Goal: Task Accomplishment & Management: Manage account settings

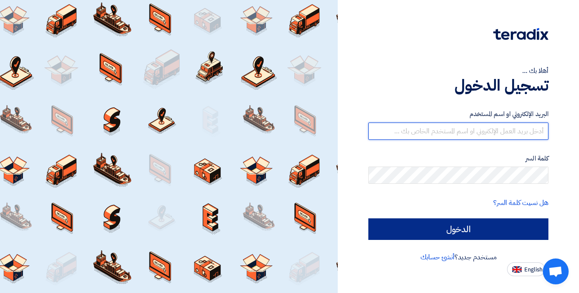
type input "[EMAIL_ADDRESS][DOMAIN_NAME]"
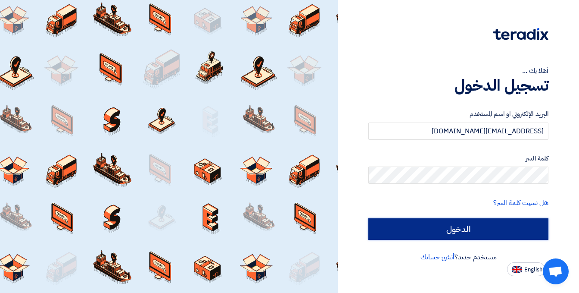
click at [448, 229] on input "الدخول" at bounding box center [458, 229] width 180 height 22
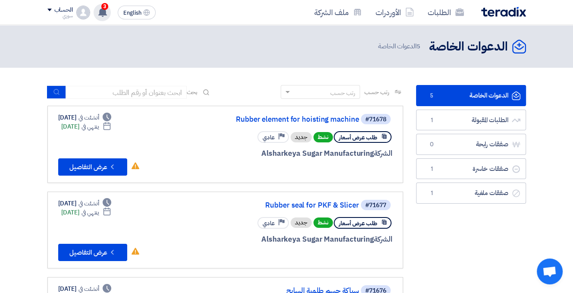
click at [106, 5] on span "3" at bounding box center [104, 6] width 7 height 7
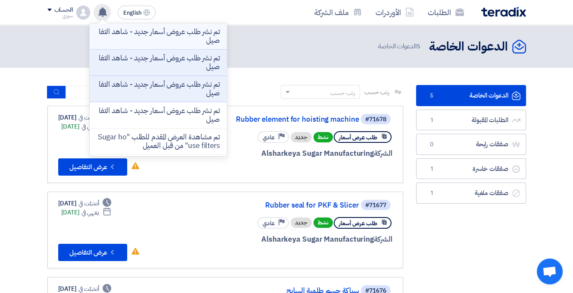
click at [182, 42] on p "تم نشر طلب عروض أسعار جديد - شاهد التفاصيل" at bounding box center [157, 36] width 123 height 17
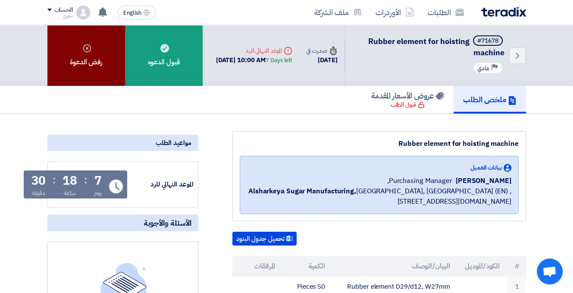
click at [91, 60] on div "رفض الدعوة" at bounding box center [86, 55] width 78 height 61
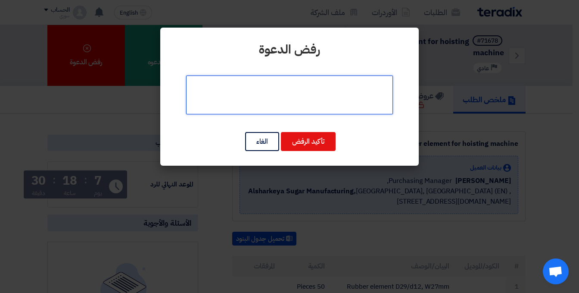
paste textarea "We apologize for the offer price, we do not deal in these items at this time."
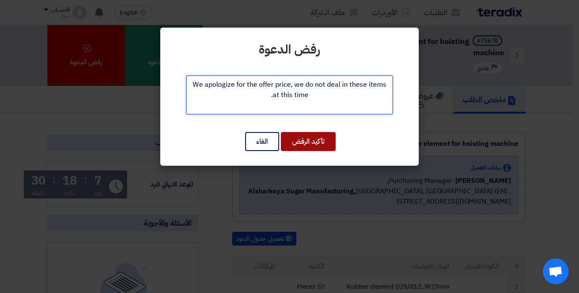
type textarea "We apologize for the offer price, we do not deal in these items at this time."
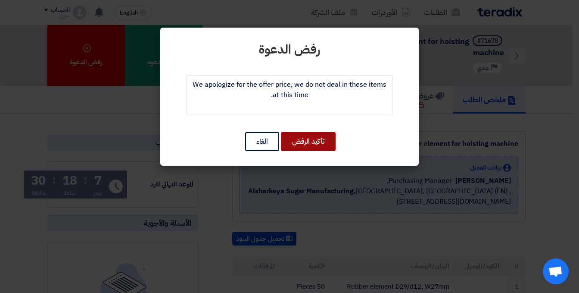
click at [308, 137] on button "تأكيد الرفض" at bounding box center [308, 141] width 55 height 19
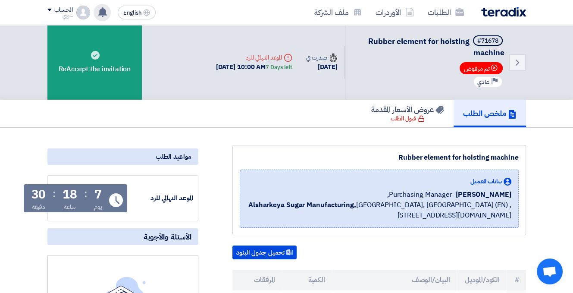
click at [100, 11] on use at bounding box center [102, 11] width 9 height 9
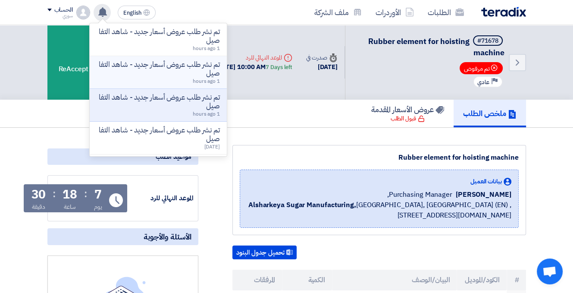
click at [213, 72] on p "تم نشر طلب عروض أسعار جديد - شاهد التفاصيل" at bounding box center [157, 68] width 123 height 17
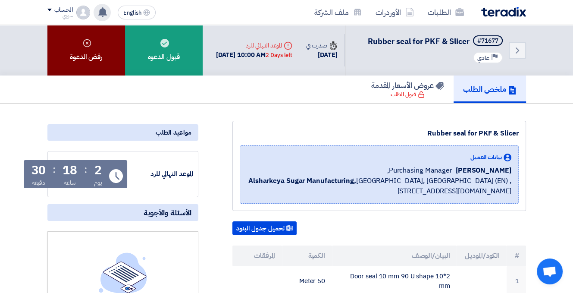
click at [112, 48] on div "رفض الدعوة" at bounding box center [86, 50] width 78 height 50
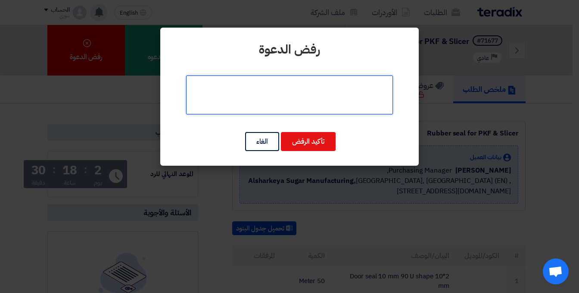
paste textarea "We apologize for the offer price, we do not deal in these items at this time."
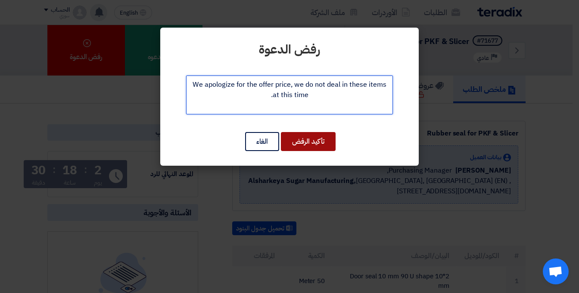
type textarea "We apologize for the offer price, we do not deal in these items at this time."
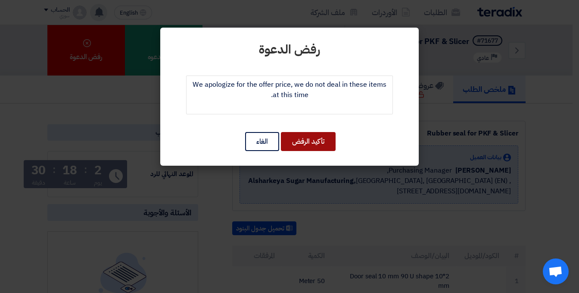
click at [322, 140] on button "تأكيد الرفض" at bounding box center [308, 141] width 55 height 19
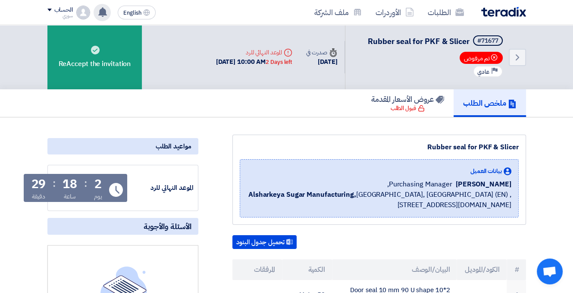
click at [100, 13] on use at bounding box center [102, 11] width 9 height 9
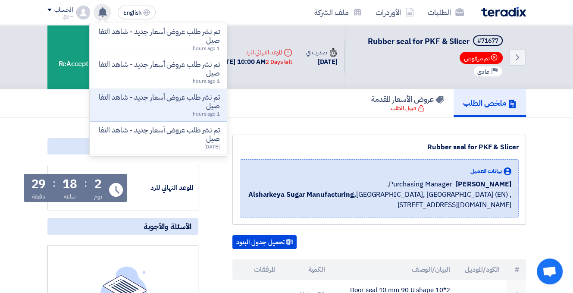
click at [110, 17] on app-header-notification-menu "تم نشر طلب عروض أسعار جديد - شاهد التفاصيل 1 hours ago تم نشر طلب عروض أسعار جد…" at bounding box center [102, 12] width 24 height 17
click at [99, 8] on icon at bounding box center [102, 11] width 9 height 9
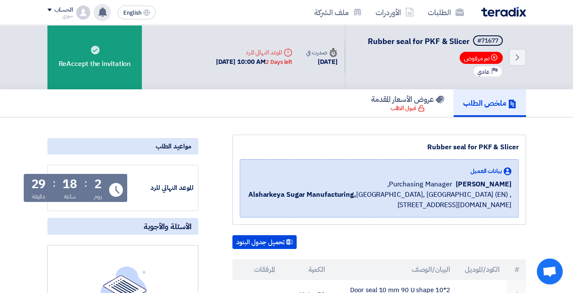
click at [99, 12] on icon at bounding box center [102, 11] width 9 height 9
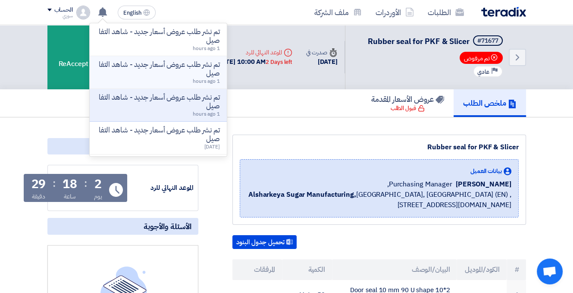
click at [211, 74] on p "تم نشر طلب عروض أسعار جديد - شاهد التفاصيل" at bounding box center [157, 68] width 123 height 17
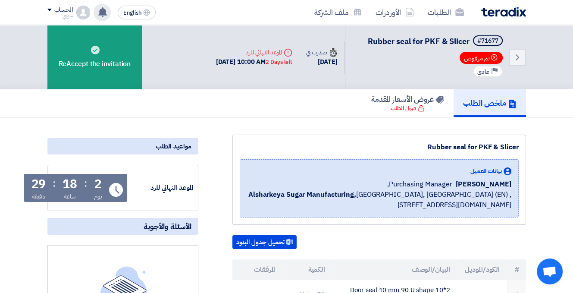
click at [106, 10] on icon at bounding box center [102, 11] width 9 height 9
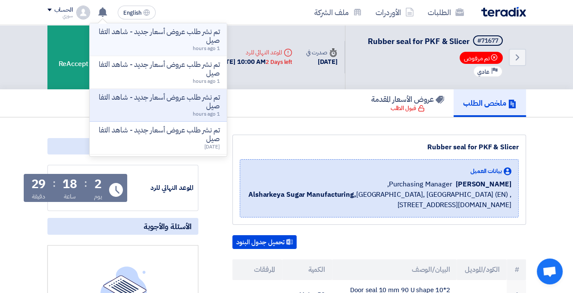
click at [157, 40] on p "تم نشر طلب عروض أسعار جديد - شاهد التفاصيل" at bounding box center [157, 36] width 123 height 17
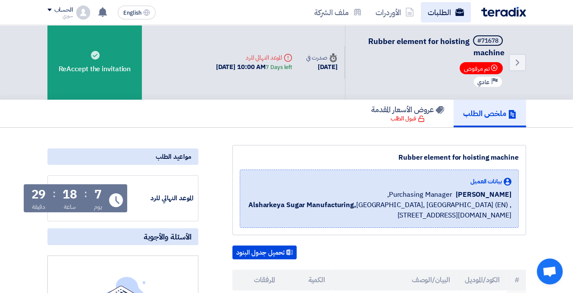
click at [447, 9] on link "الطلبات" at bounding box center [445, 12] width 50 height 20
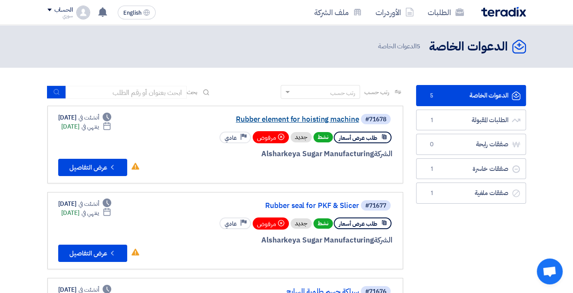
click at [338, 117] on link "Rubber element for hoisting machine" at bounding box center [273, 119] width 172 height 8
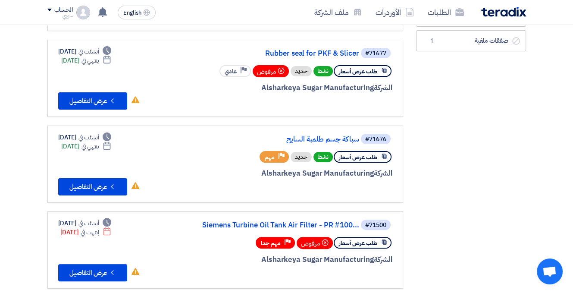
scroll to position [157, 0]
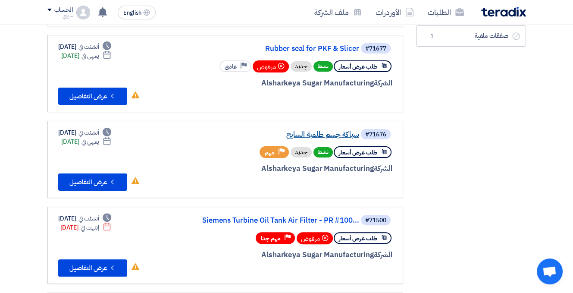
click at [316, 131] on link "سباكة جسم طلمبة السايح" at bounding box center [273, 135] width 172 height 8
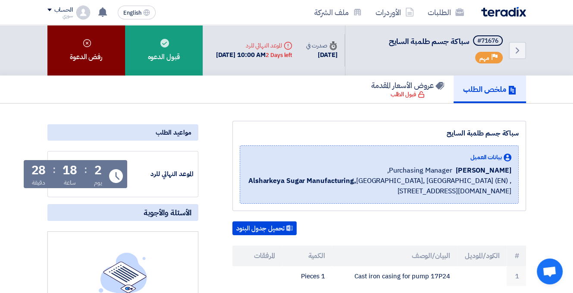
click at [105, 45] on div "رفض الدعوة" at bounding box center [86, 50] width 78 height 50
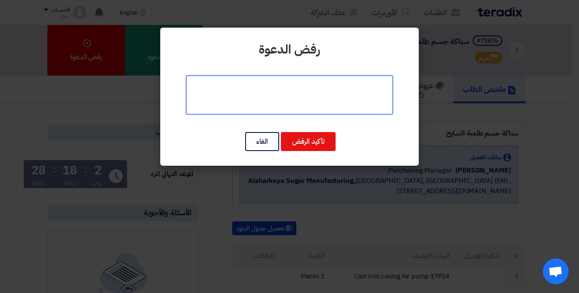
paste textarea "We apologize for the offer price, we do not deal in these items at this time."
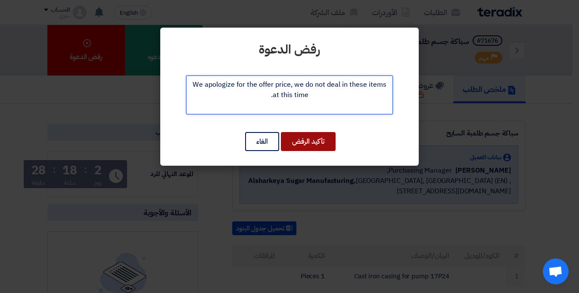
type textarea "We apologize for the offer price, we do not deal in these items at this time."
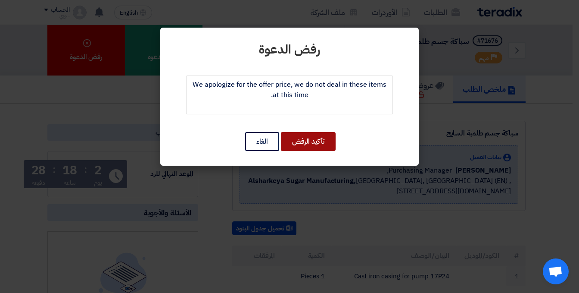
click at [308, 143] on button "تأكيد الرفض" at bounding box center [308, 141] width 55 height 19
